Goal: Find specific page/section: Find specific page/section

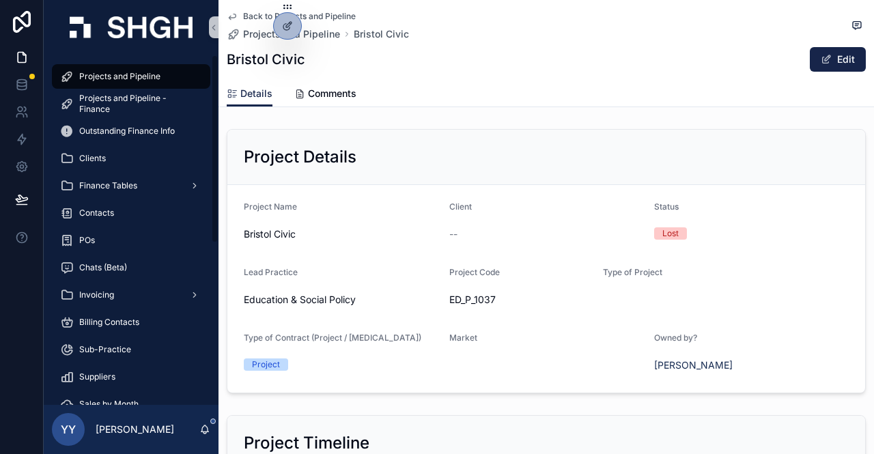
click at [120, 77] on span "Projects and Pipeline" at bounding box center [119, 76] width 81 height 11
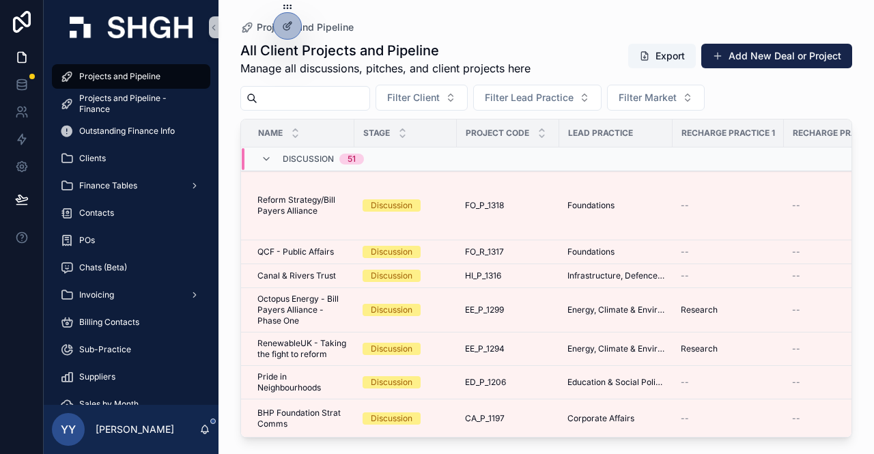
click at [261, 164] on div "Discussion 51" at bounding box center [312, 159] width 103 height 22
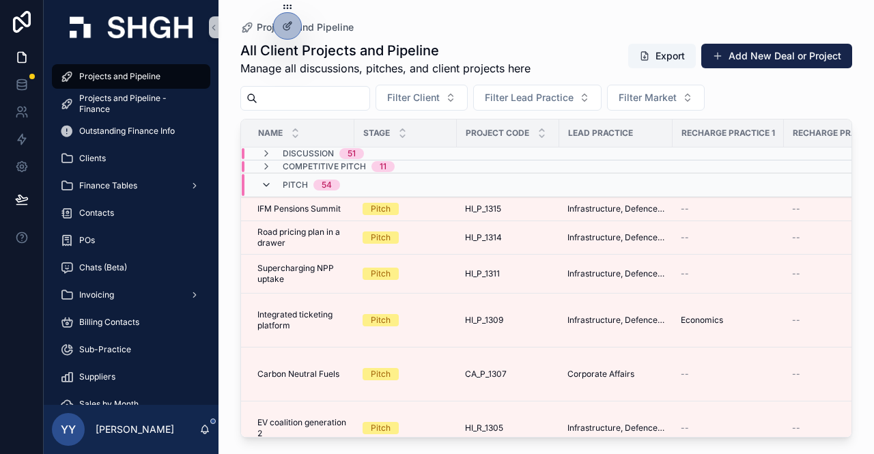
click at [262, 184] on icon "scrollable content" at bounding box center [266, 184] width 11 height 11
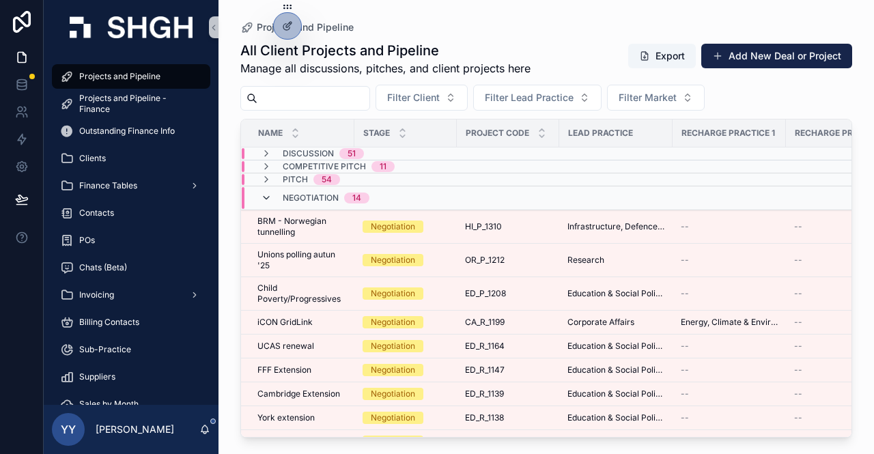
click at [265, 201] on icon "scrollable content" at bounding box center [266, 197] width 11 height 11
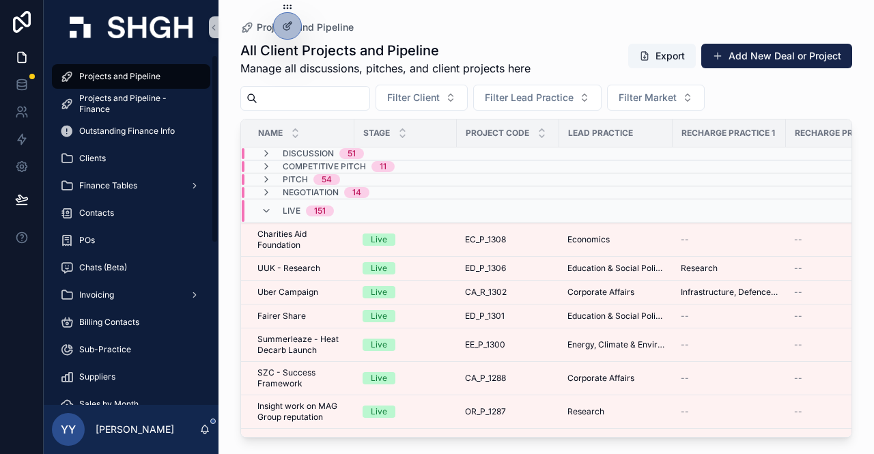
click at [300, 94] on input "scrollable content" at bounding box center [313, 98] width 112 height 19
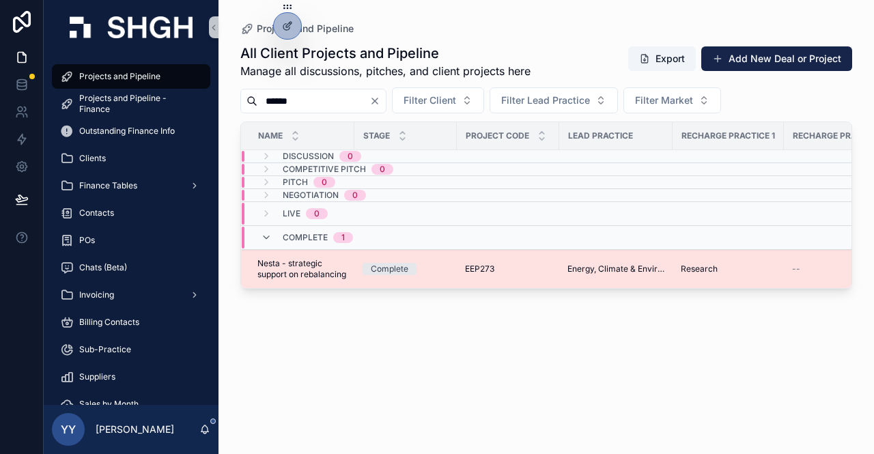
type input "******"
click at [439, 268] on div "Complete" at bounding box center [405, 269] width 86 height 12
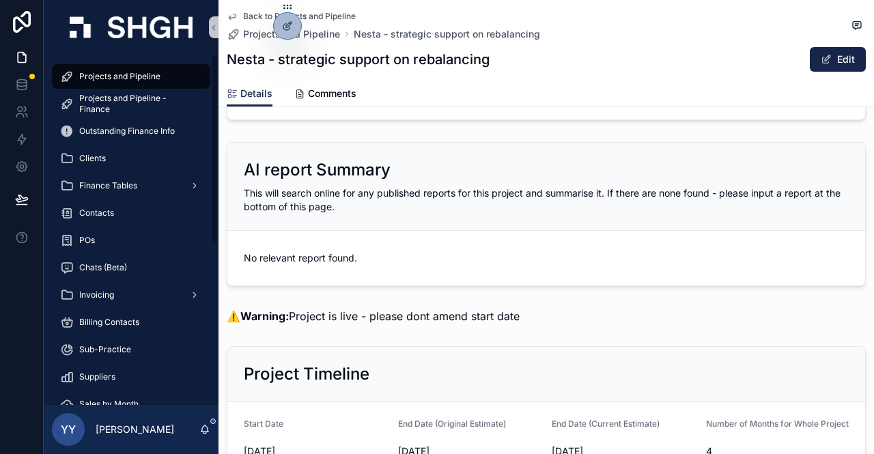
scroll to position [68, 0]
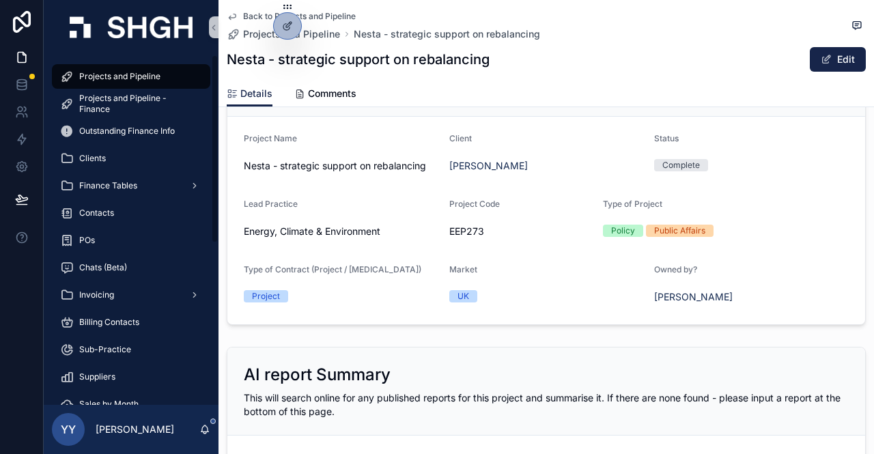
click at [68, 70] on icon "scrollable content" at bounding box center [67, 77] width 14 height 14
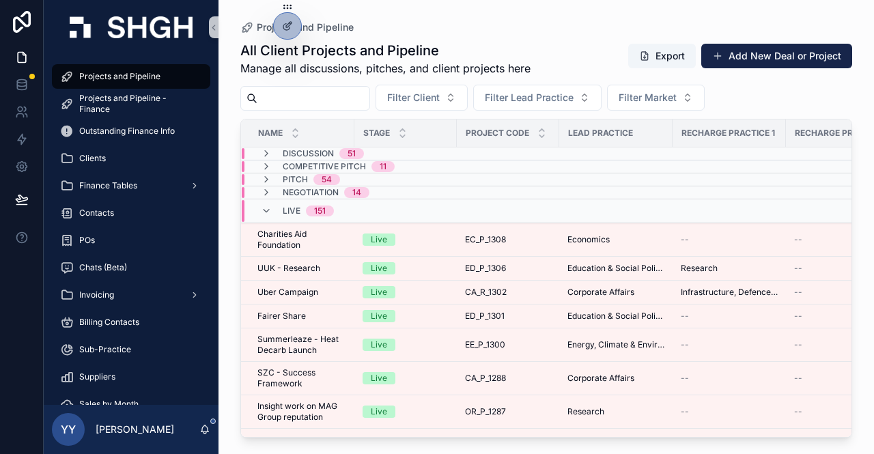
click at [315, 98] on input "scrollable content" at bounding box center [313, 98] width 112 height 19
type input "*"
type input "********"
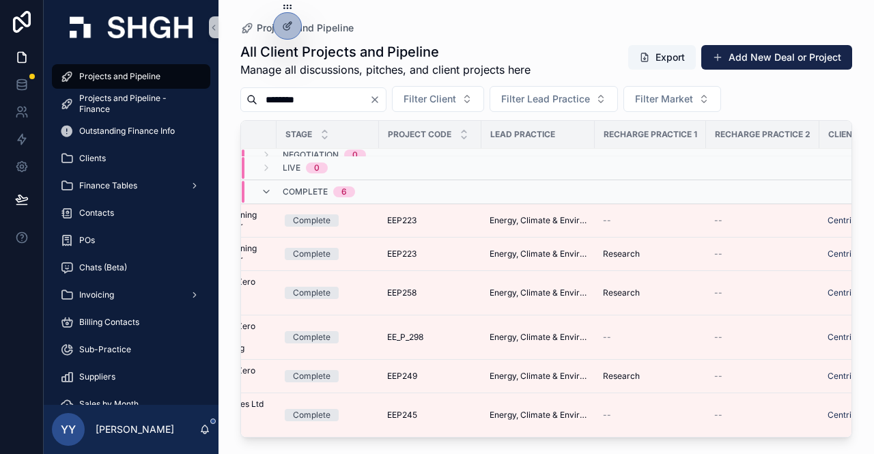
scroll to position [51, 0]
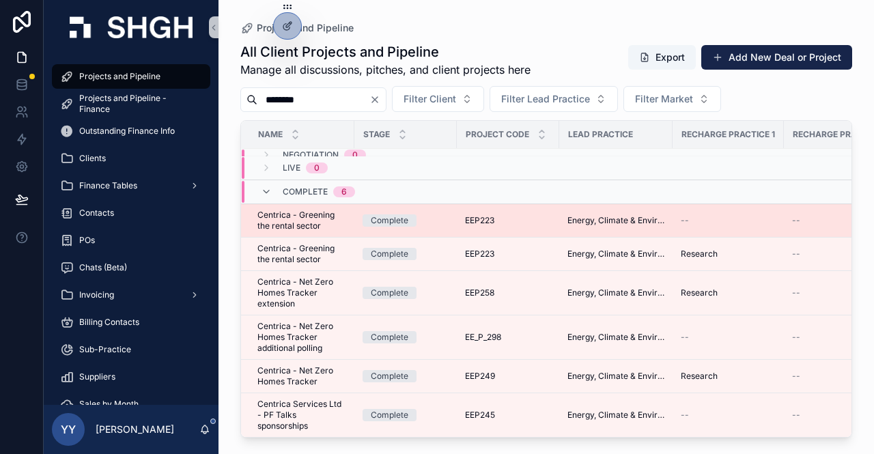
click at [425, 214] on div "Complete" at bounding box center [405, 220] width 86 height 12
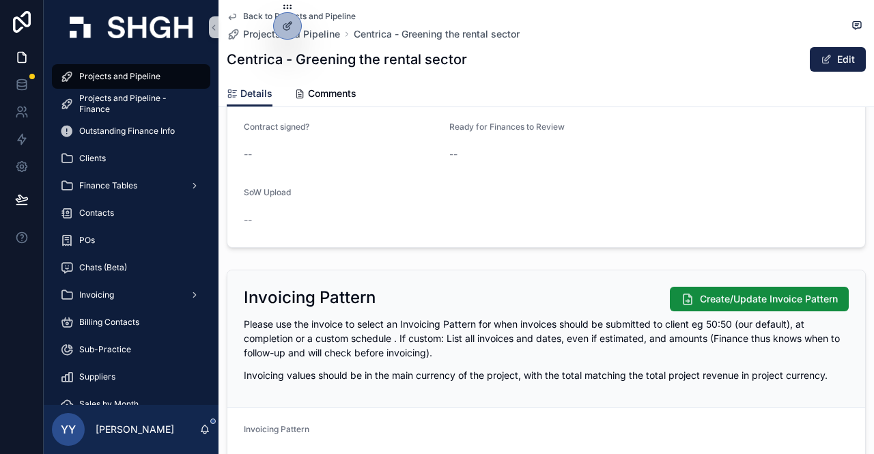
scroll to position [955, 0]
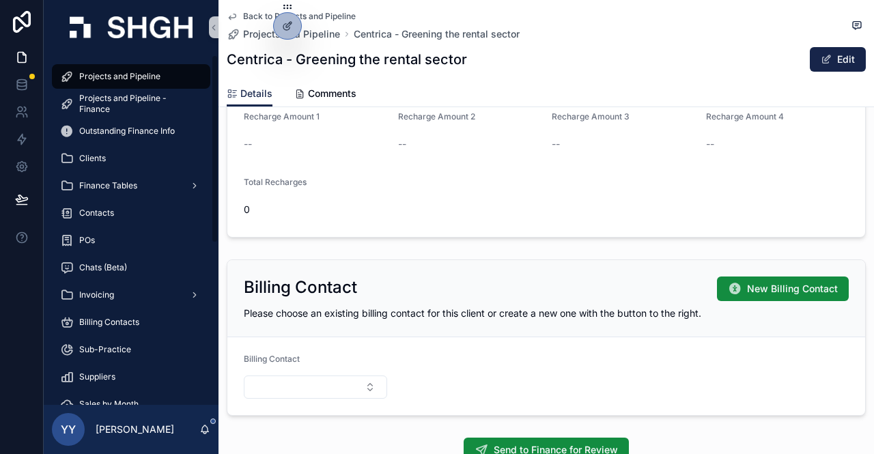
click at [130, 78] on span "Projects and Pipeline" at bounding box center [119, 76] width 81 height 11
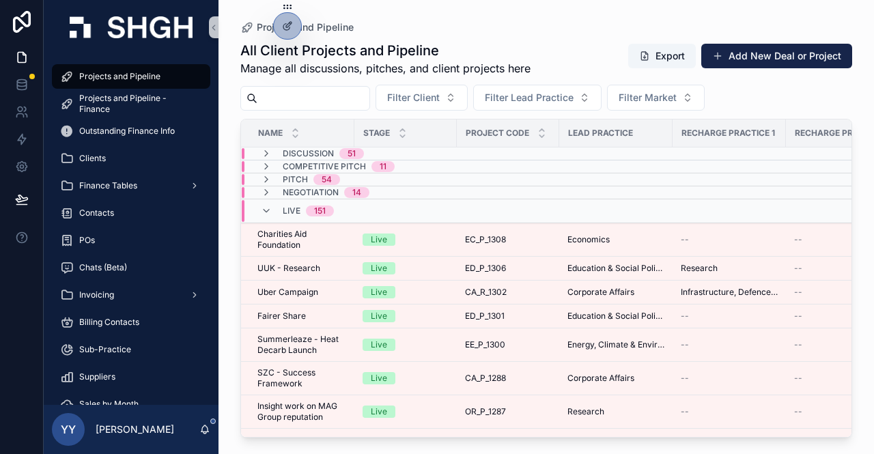
click at [277, 102] on input "scrollable content" at bounding box center [313, 98] width 112 height 19
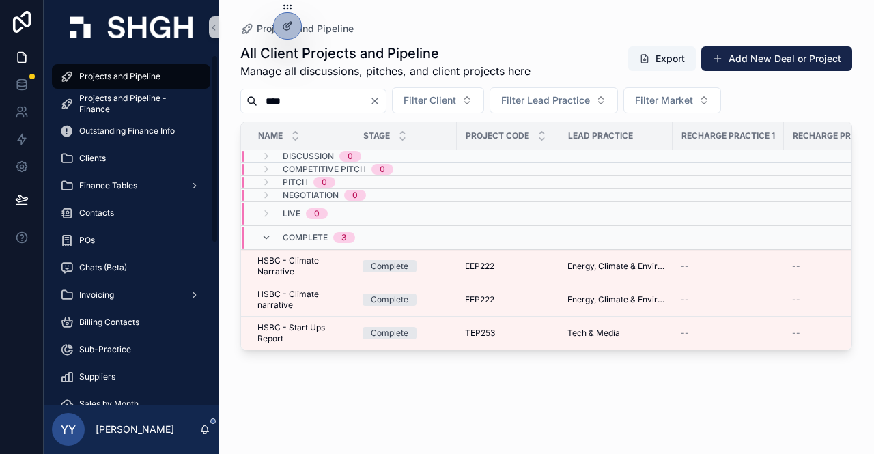
click at [116, 71] on span "Projects and Pipeline" at bounding box center [119, 76] width 81 height 11
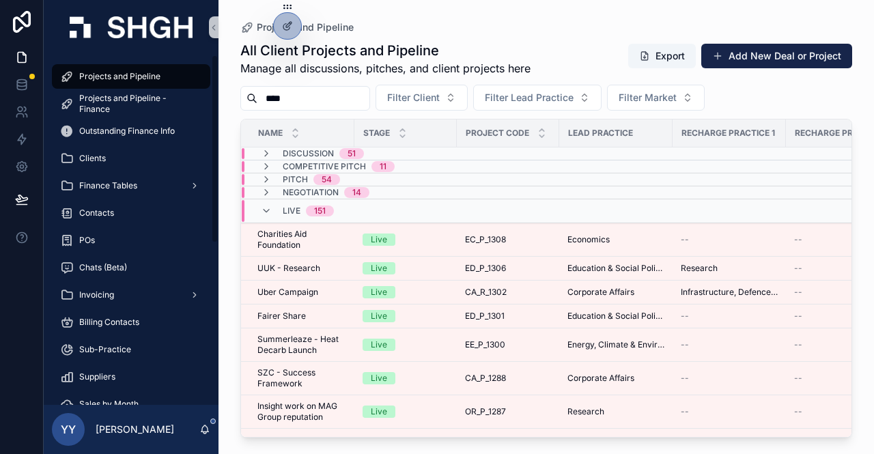
drag, startPoint x: 294, startPoint y: 96, endPoint x: 263, endPoint y: 99, distance: 30.8
click at [263, 99] on input "****" at bounding box center [313, 98] width 112 height 19
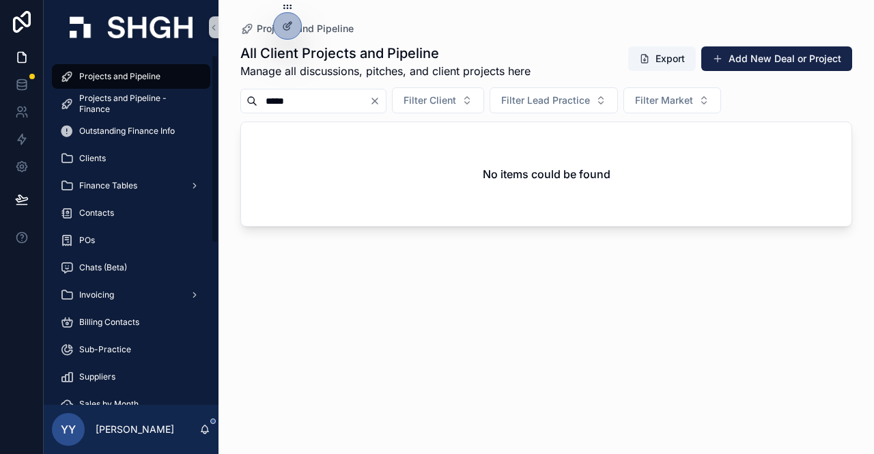
drag, startPoint x: 232, startPoint y: 103, endPoint x: 215, endPoint y: 103, distance: 17.1
click at [215, 103] on div "Projects and Pipeline Projects and Pipeline - Finance Outstanding Finance Info …" at bounding box center [459, 227] width 830 height 454
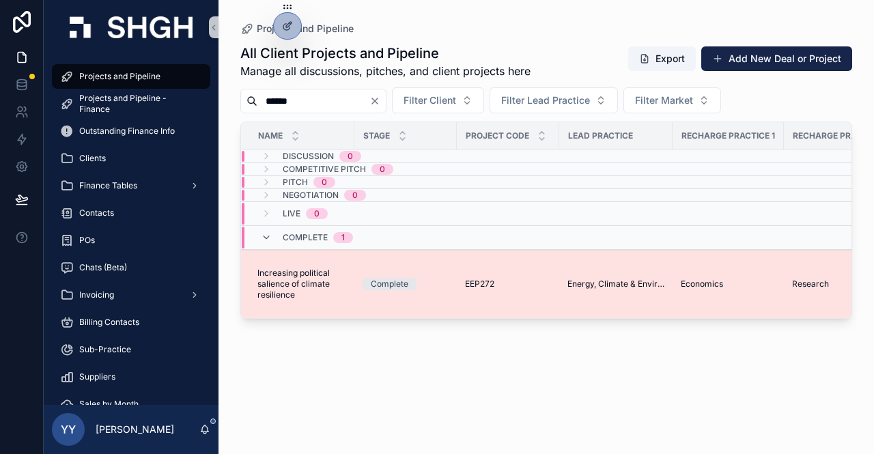
type input "******"
click at [516, 280] on div "EEP272 EEP272" at bounding box center [508, 283] width 86 height 11
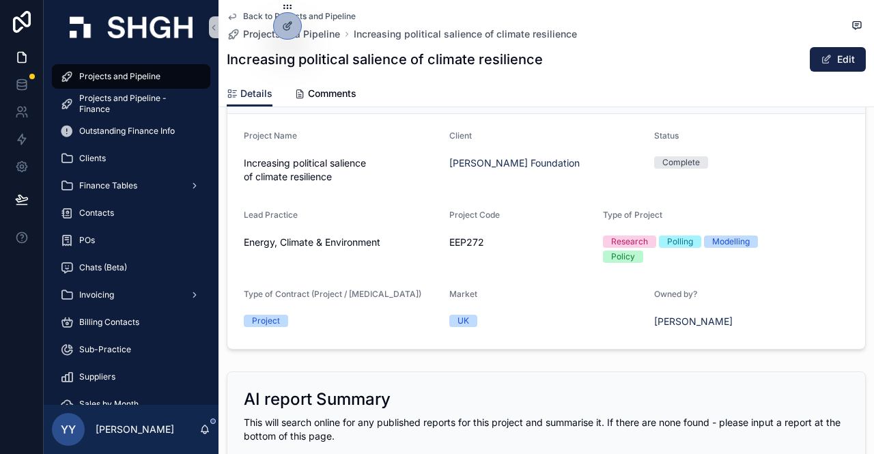
scroll to position [136, 0]
